Goal: Task Accomplishment & Management: Use online tool/utility

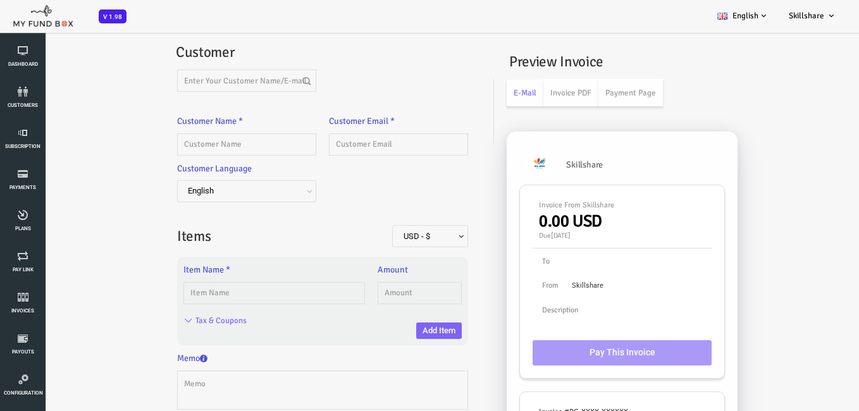
scroll to position [63, 0]
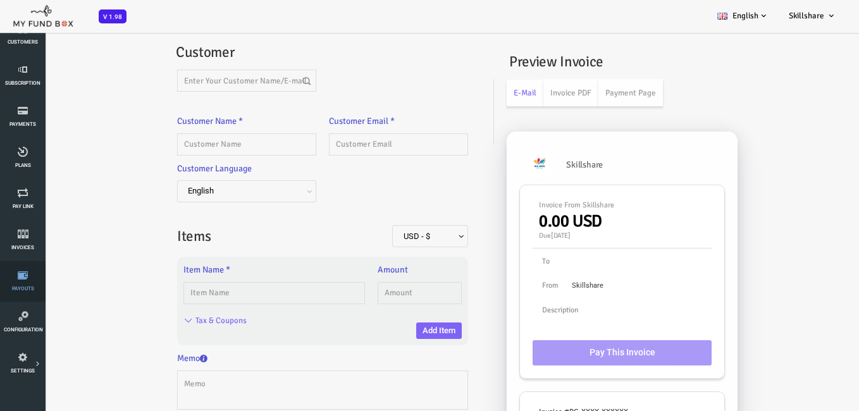
click at [23, 280] on icon at bounding box center [23, 275] width 38 height 10
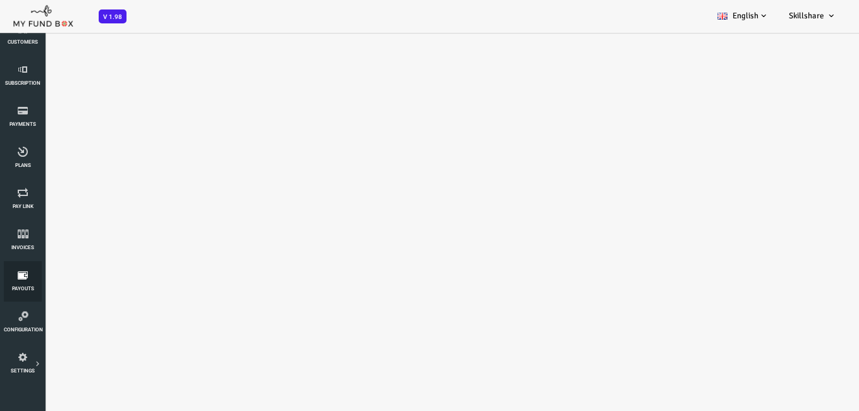
select select "100"
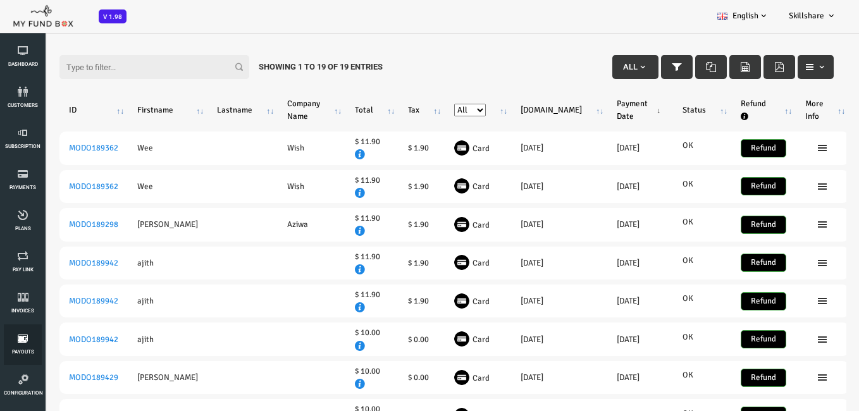
scroll to position [0, 0]
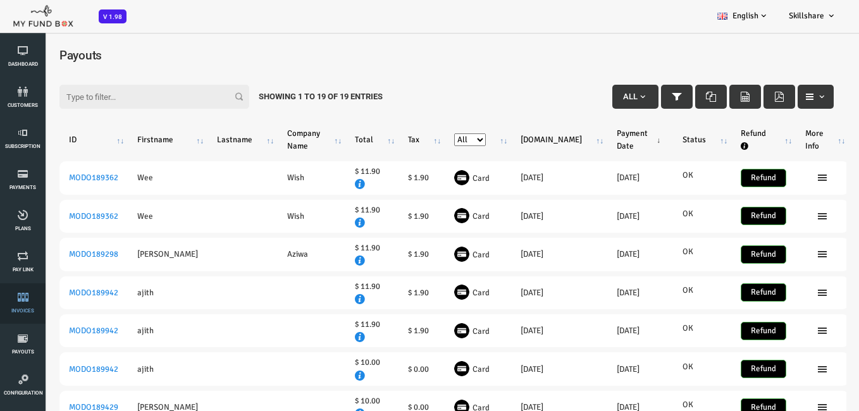
click at [19, 304] on link "Invoices" at bounding box center [23, 303] width 38 height 40
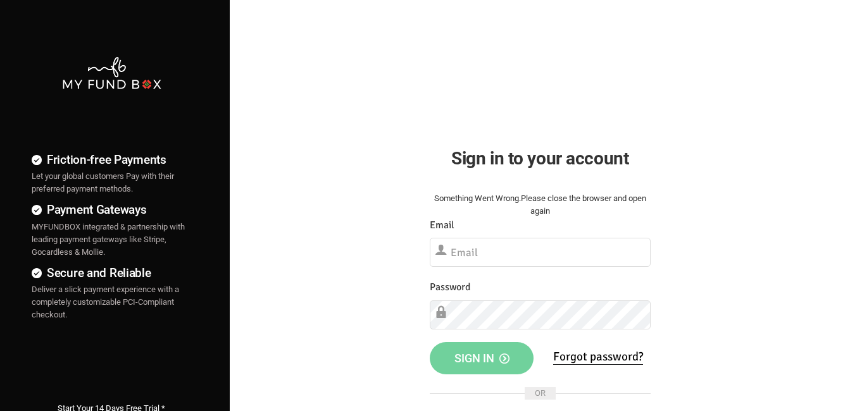
scroll to position [63, 0]
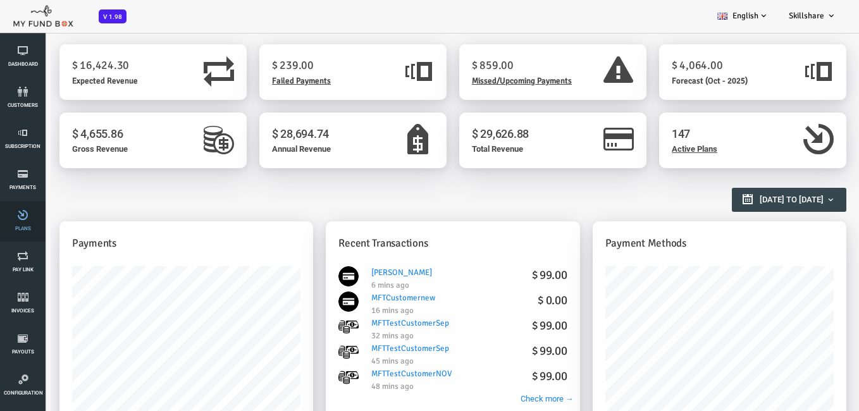
click at [26, 234] on link "Plans" at bounding box center [23, 221] width 38 height 40
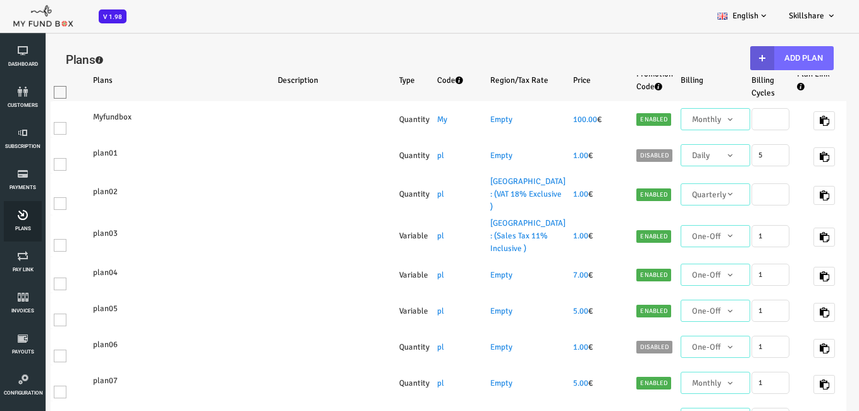
select select "100"
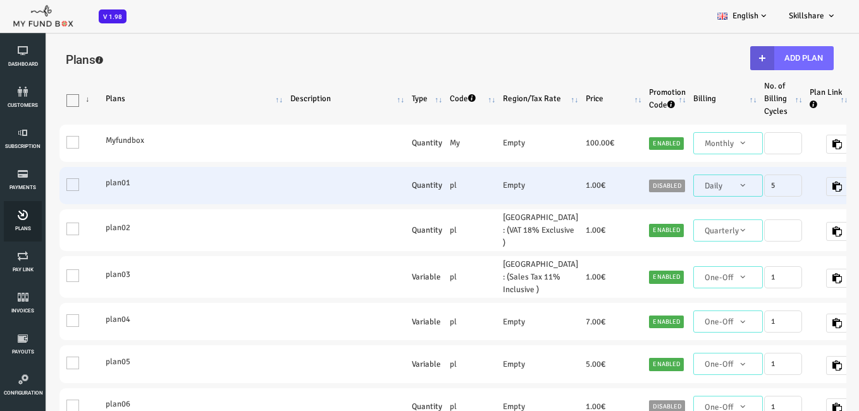
scroll to position [63, 0]
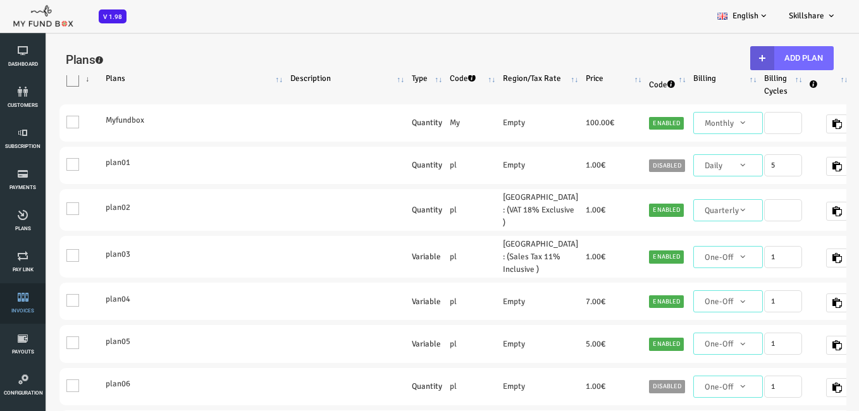
click at [25, 315] on link "Invoices" at bounding box center [23, 303] width 38 height 40
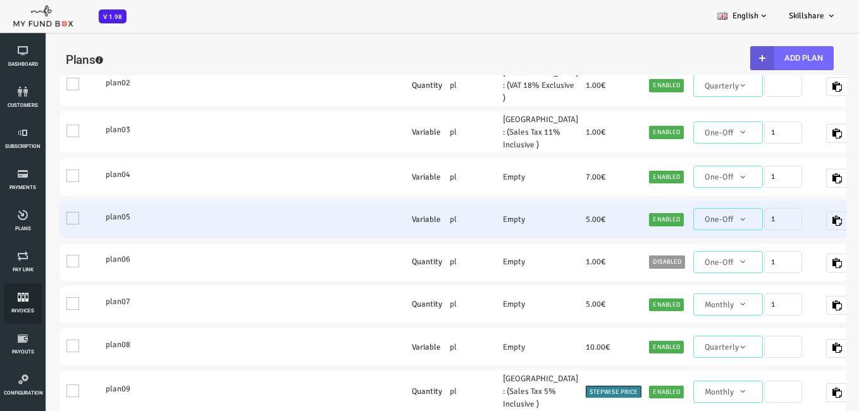
scroll to position [190, 0]
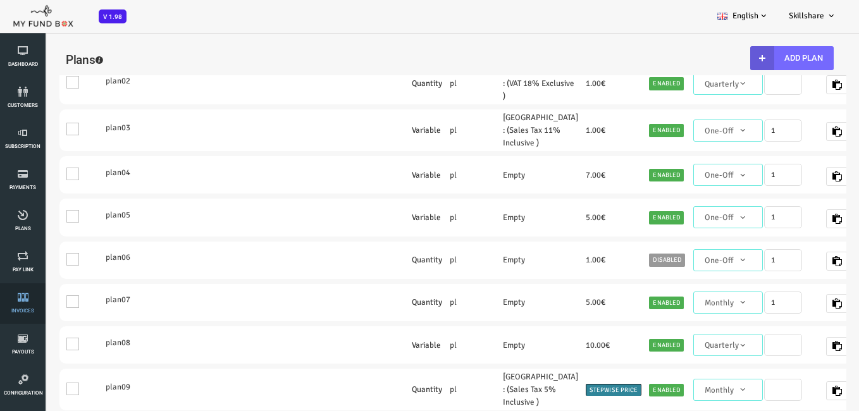
click at [24, 306] on link "Invoices" at bounding box center [23, 303] width 38 height 40
click at [3, 290] on li "Invoices" at bounding box center [23, 303] width 46 height 40
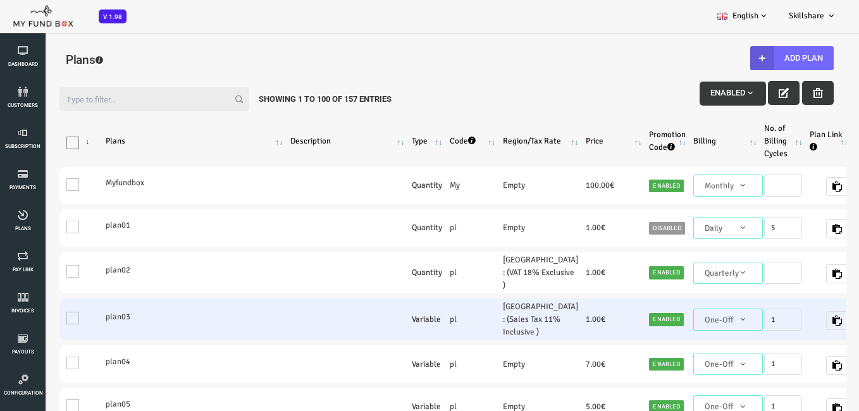
scroll to position [0, 0]
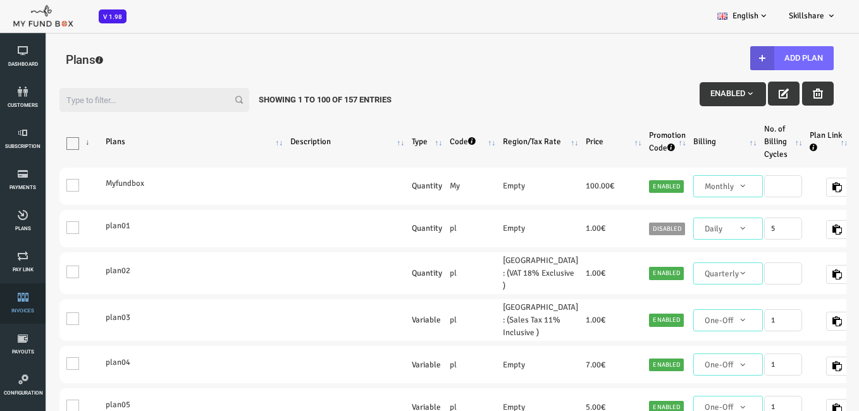
click at [0, 0] on span "Invoices" at bounding box center [0, 0] width 0 height 0
click at [32, 306] on link "Invoices" at bounding box center [23, 303] width 38 height 40
click at [0, 0] on span "Invoices" at bounding box center [0, 0] width 0 height 0
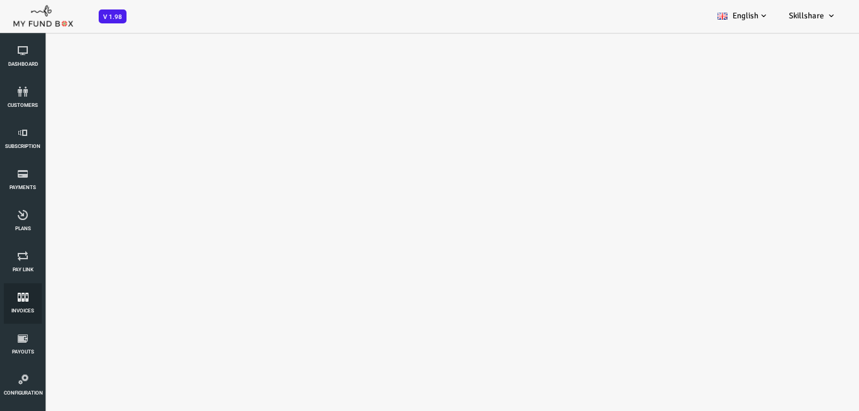
select select "100"
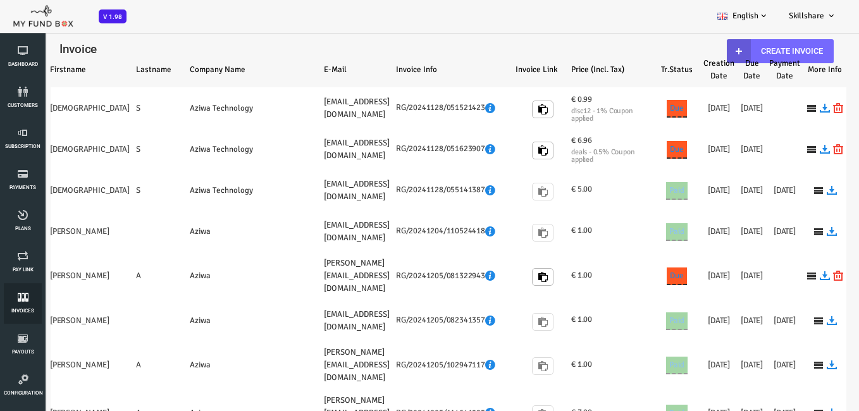
select select "100"
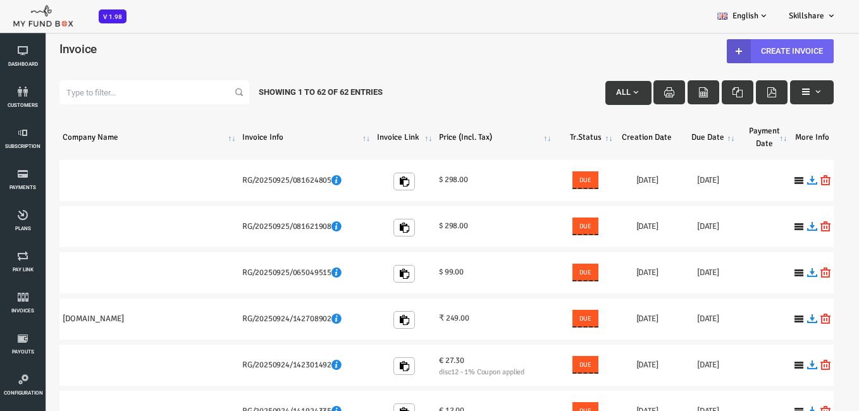
click at [750, 49] on link "Create Invoice" at bounding box center [746, 51] width 107 height 24
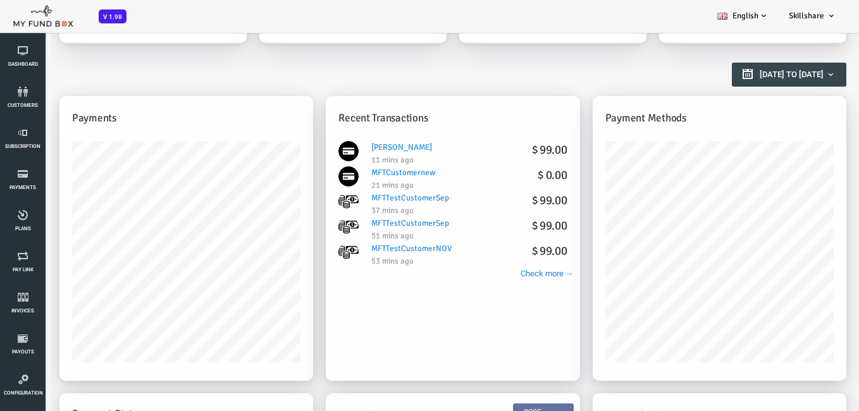
scroll to position [127, 0]
